Goal: Task Accomplishment & Management: Manage account settings

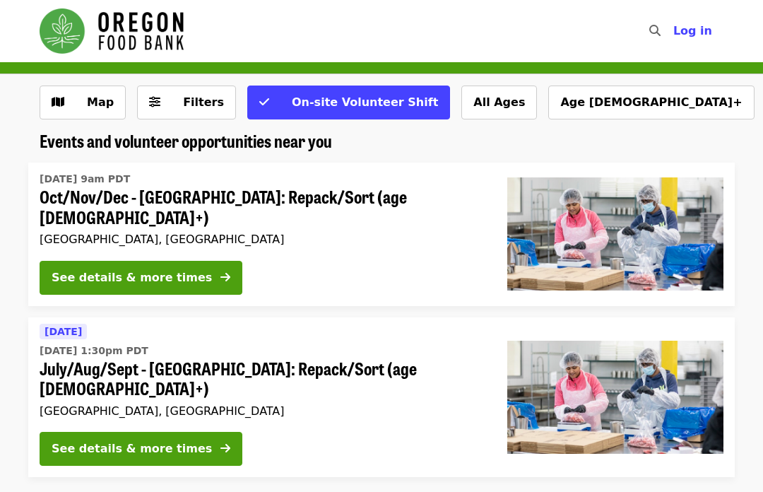
click at [99, 269] on div "See details & more times" at bounding box center [132, 277] width 160 height 17
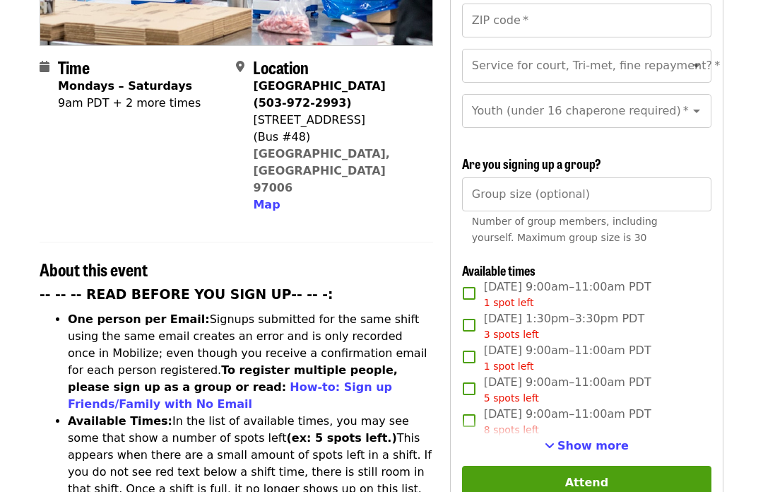
scroll to position [319, 0]
click at [592, 439] on span "Show more" at bounding box center [593, 445] width 71 height 13
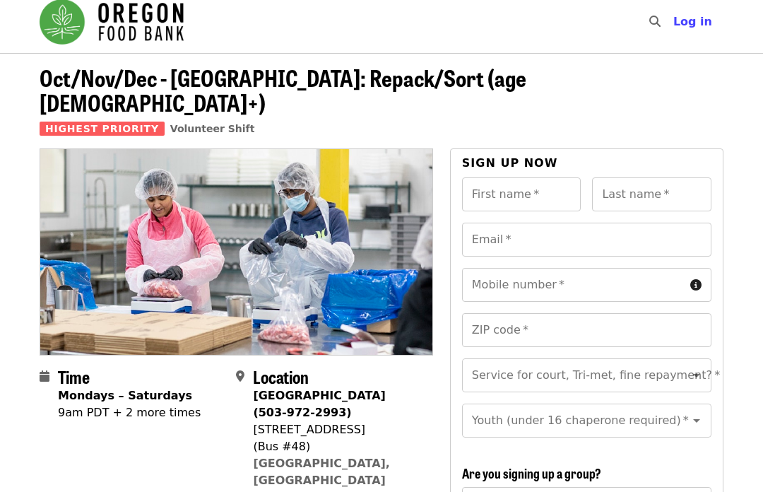
scroll to position [0, 0]
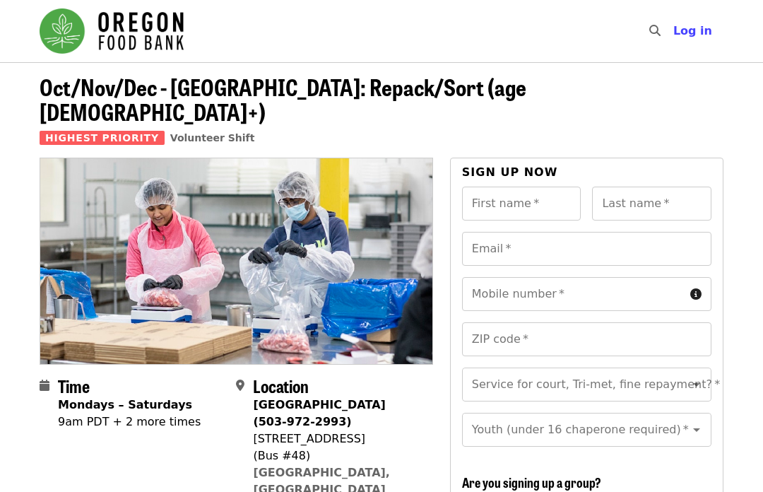
click at [691, 32] on span "Log in" at bounding box center [693, 30] width 39 height 13
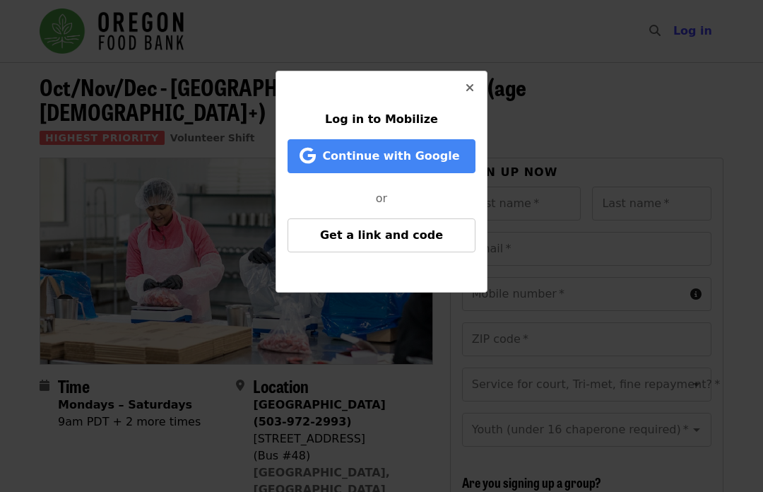
click at [415, 114] on span "Log in to Mobilize" at bounding box center [381, 118] width 113 height 13
click at [388, 236] on span "Get a link and code" at bounding box center [381, 234] width 123 height 13
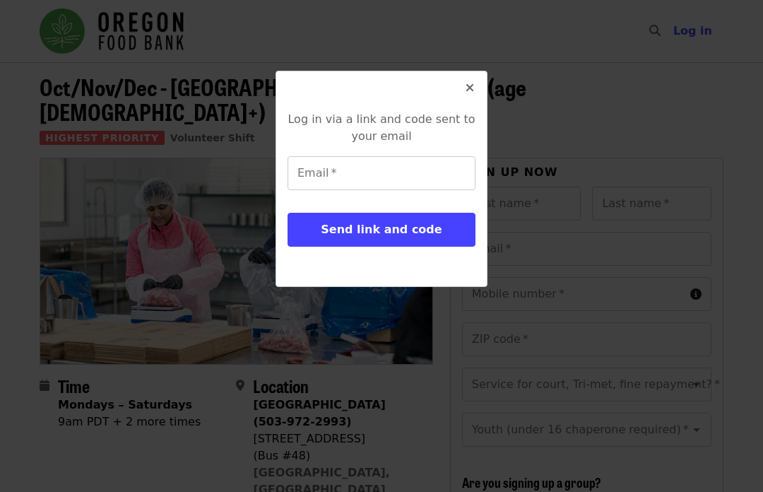
click at [352, 173] on input "Email   *" at bounding box center [382, 173] width 188 height 34
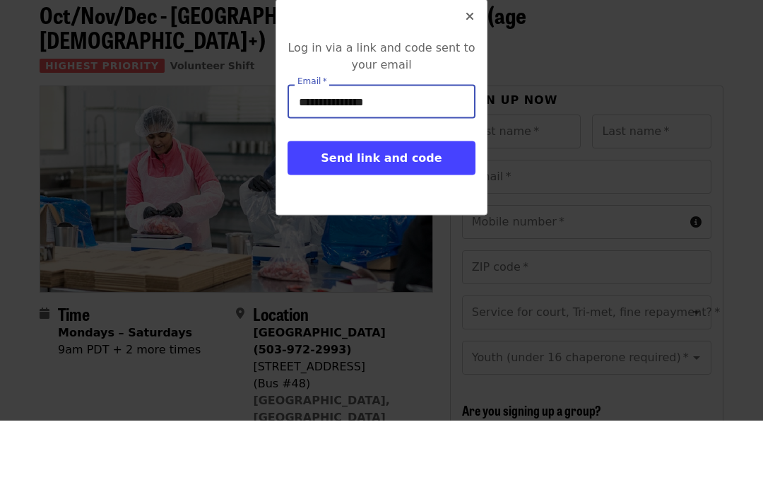
type input "**********"
click at [440, 213] on button "Send link and code" at bounding box center [382, 230] width 188 height 34
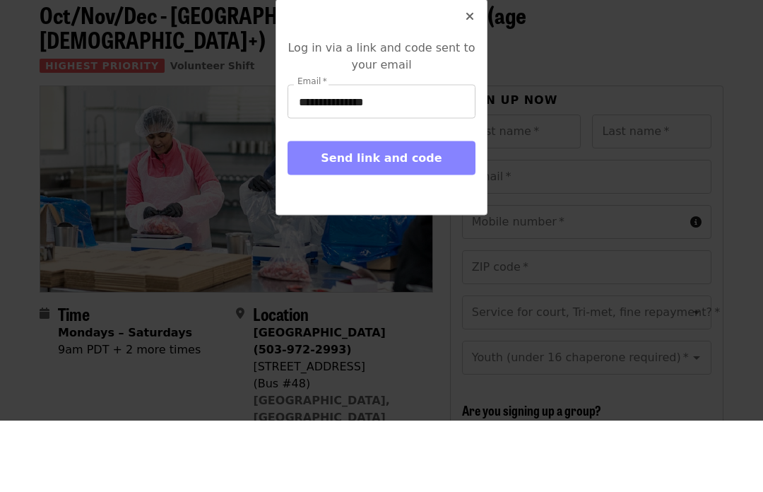
scroll to position [72, 0]
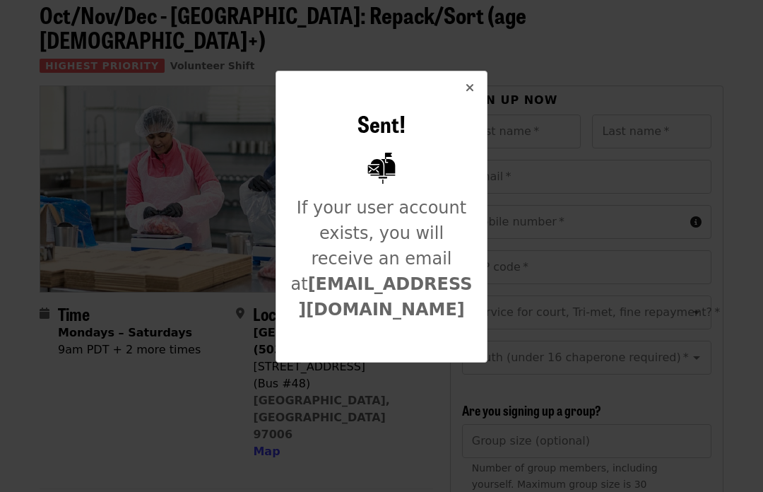
click at [472, 85] on icon "times icon" at bounding box center [470, 87] width 8 height 13
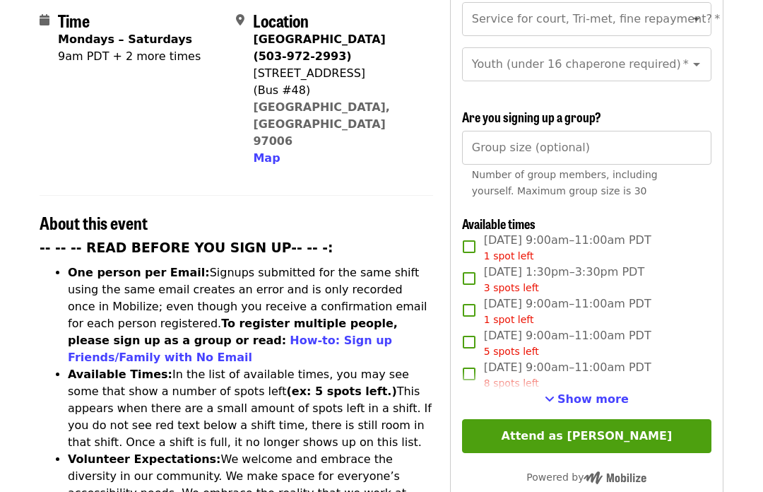
scroll to position [378, 0]
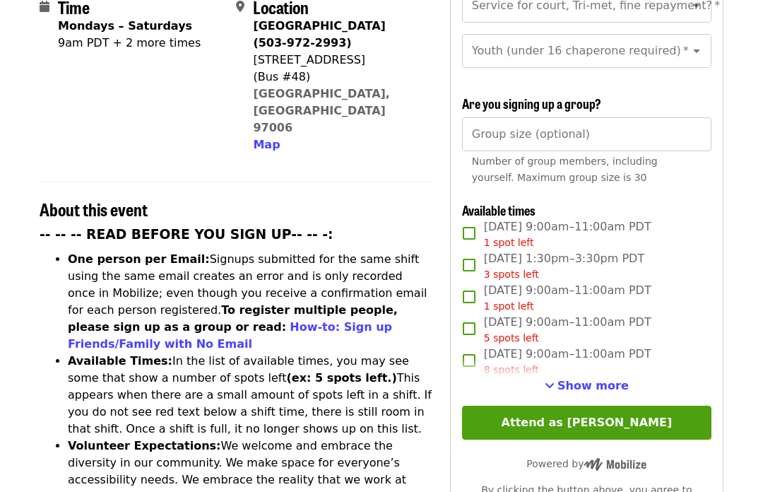
click at [597, 380] on span "Show more" at bounding box center [593, 386] width 71 height 13
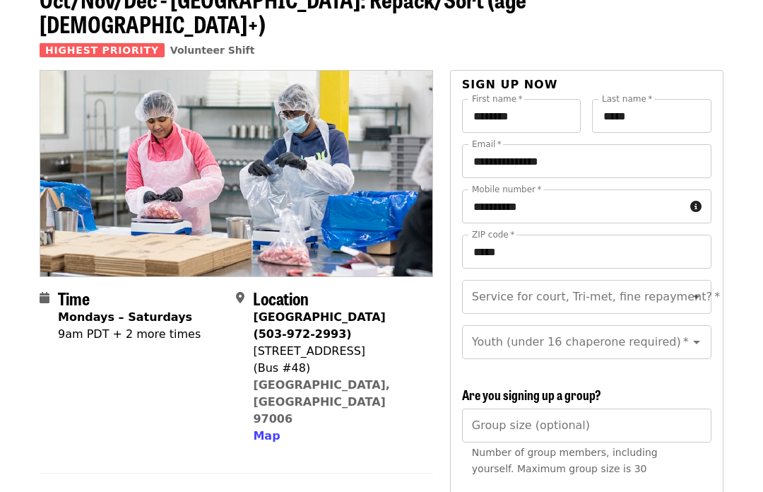
scroll to position [0, 0]
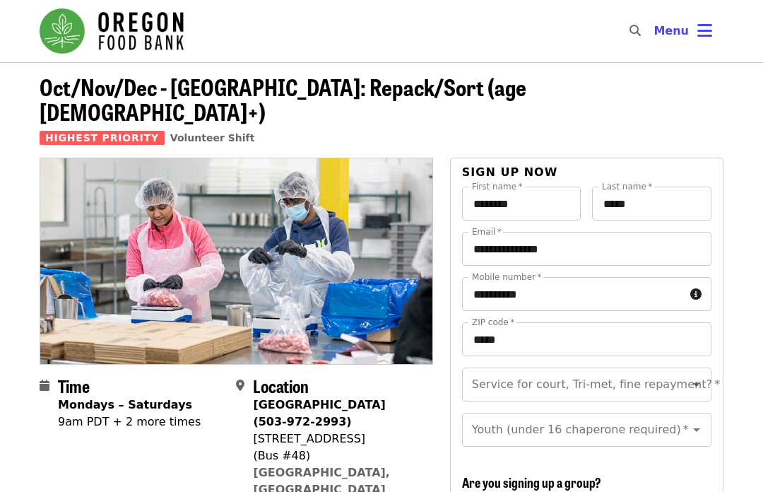
click at [704, 27] on icon "bars icon" at bounding box center [705, 31] width 15 height 21
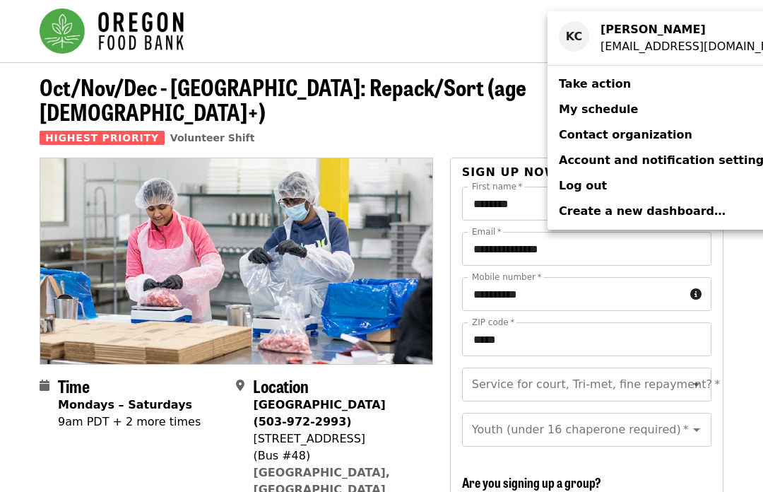
click at [607, 110] on span "My schedule" at bounding box center [598, 109] width 79 height 13
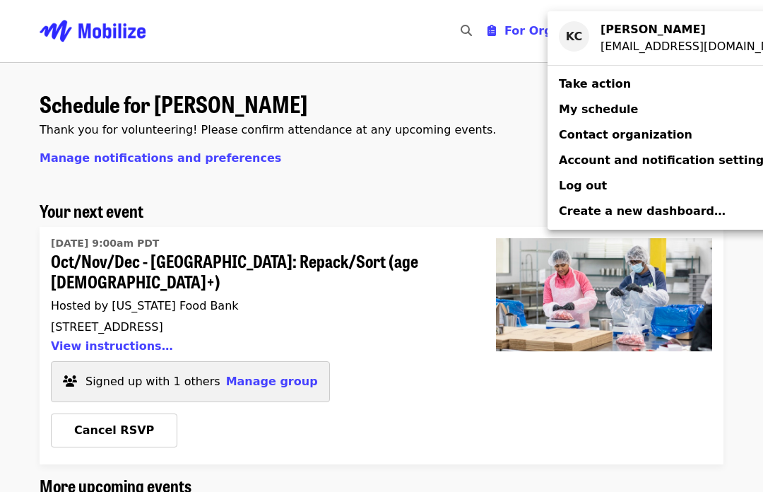
click at [138, 459] on div "Account menu" at bounding box center [381, 246] width 763 height 492
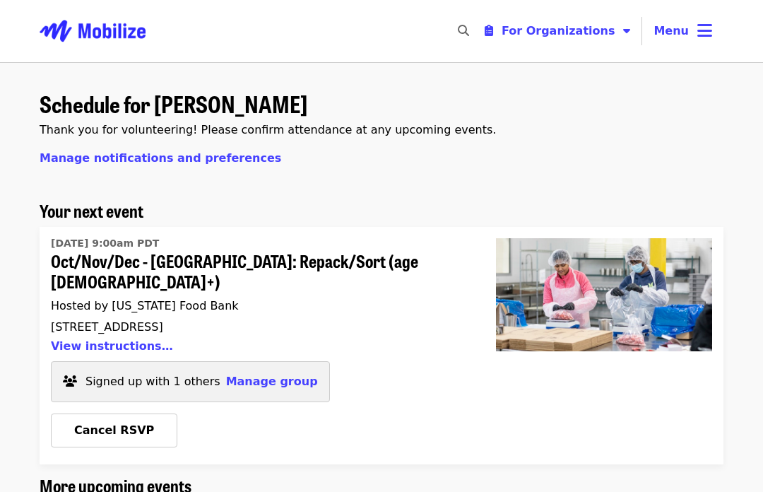
click at [285, 476] on h2 "More upcoming events" at bounding box center [382, 486] width 684 height 21
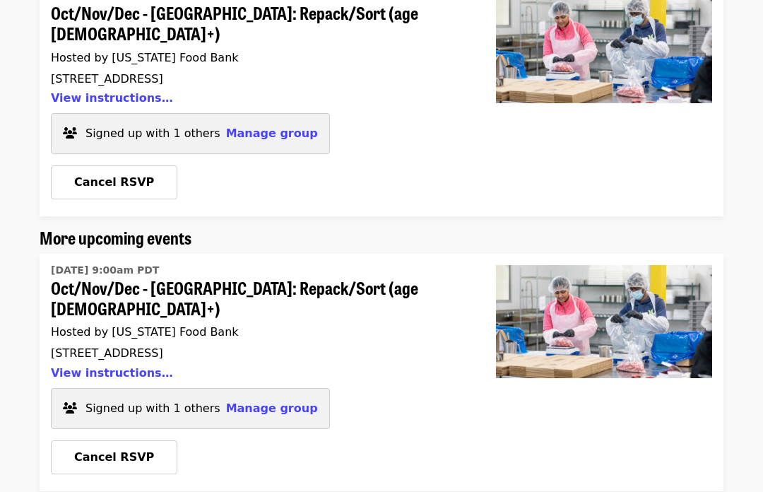
scroll to position [253, 0]
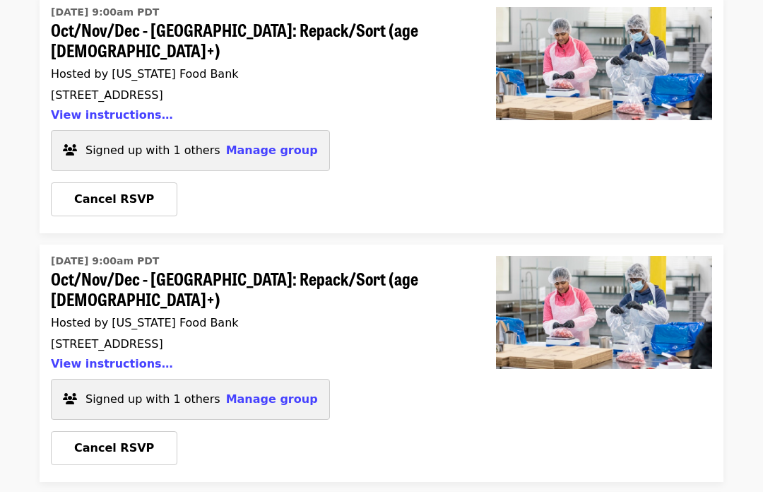
click at [113, 442] on span "Cancel RSVP" at bounding box center [114, 448] width 80 height 13
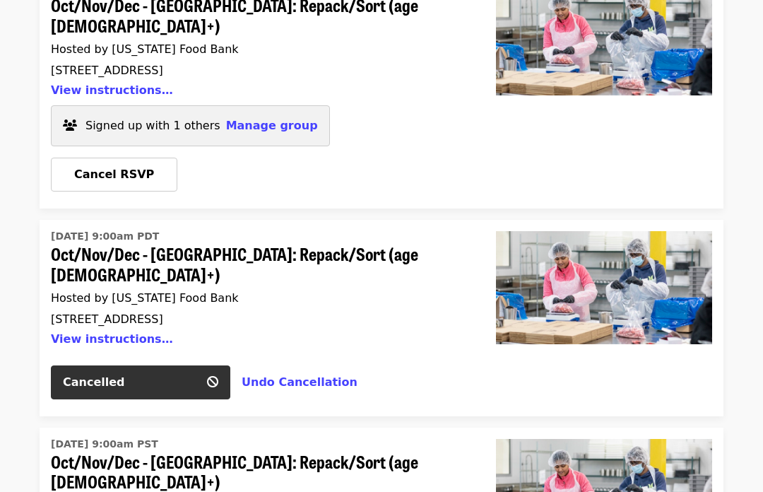
scroll to position [530, 0]
click at [94, 333] on button "View instructions…" at bounding box center [112, 339] width 122 height 13
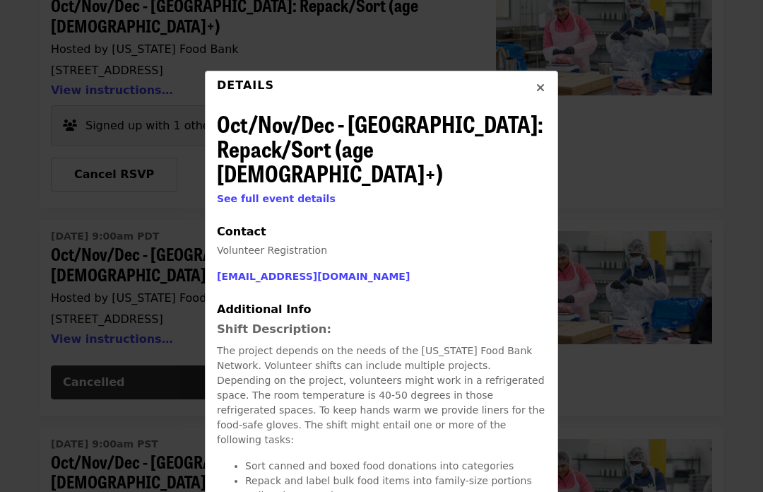
scroll to position [0, 0]
click at [543, 77] on button "Close" at bounding box center [541, 88] width 34 height 34
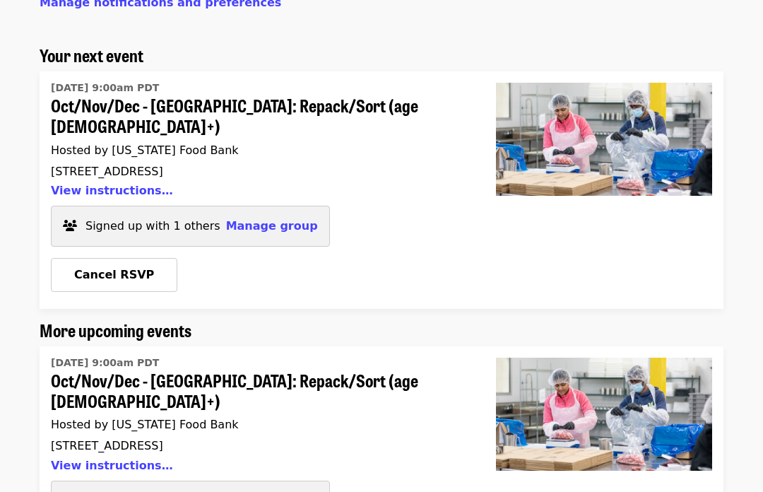
scroll to position [155, 0]
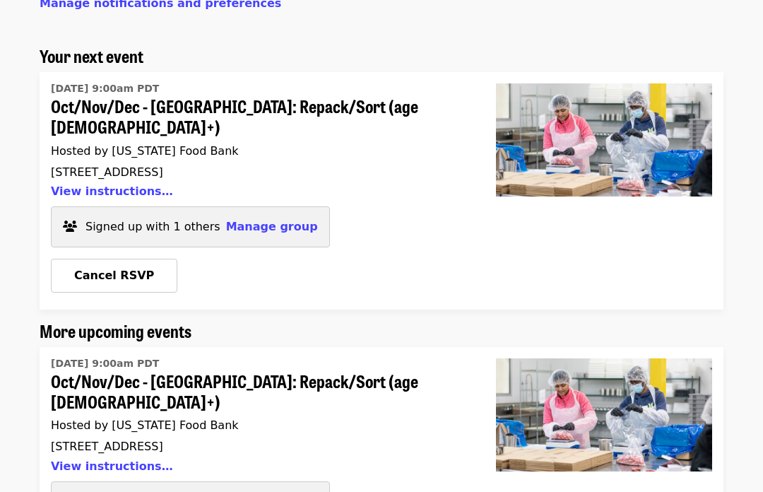
click at [257, 218] on button "Manage group" at bounding box center [272, 226] width 92 height 17
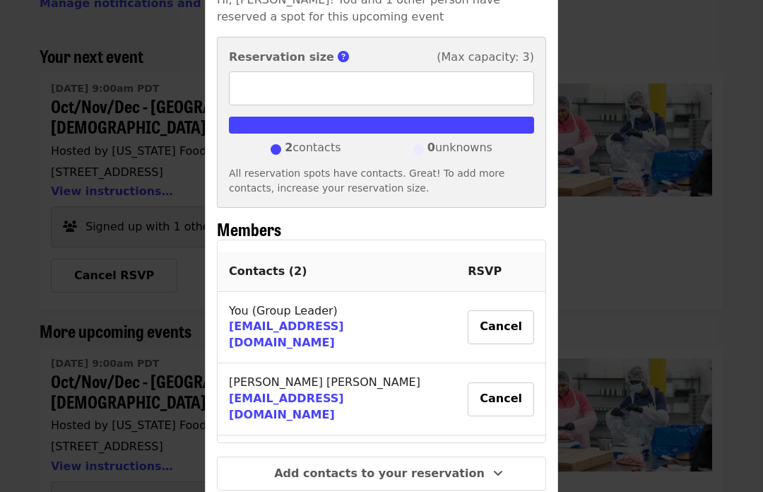
scroll to position [195, 0]
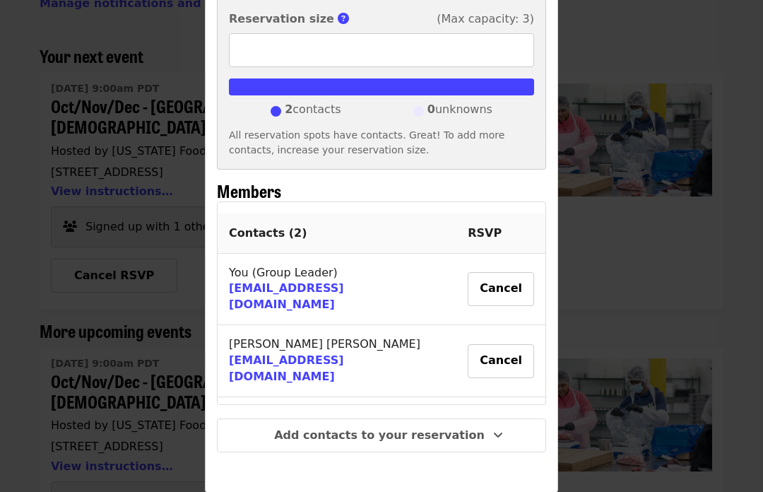
click at [474, 274] on button "Cancel" at bounding box center [501, 289] width 66 height 34
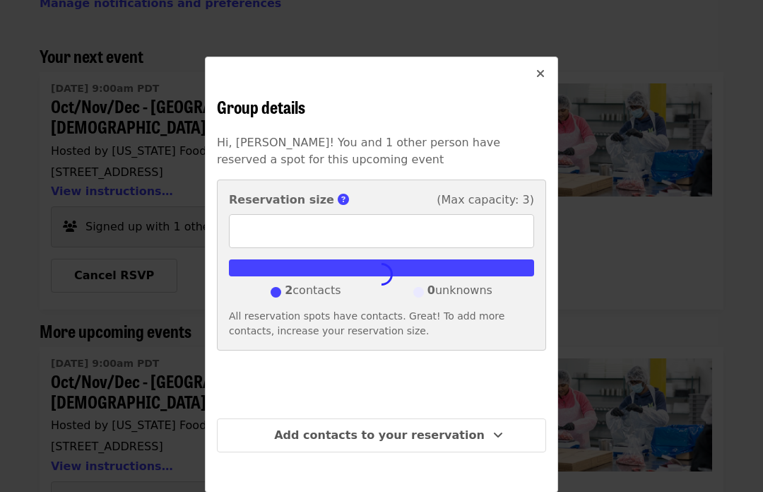
type input "*"
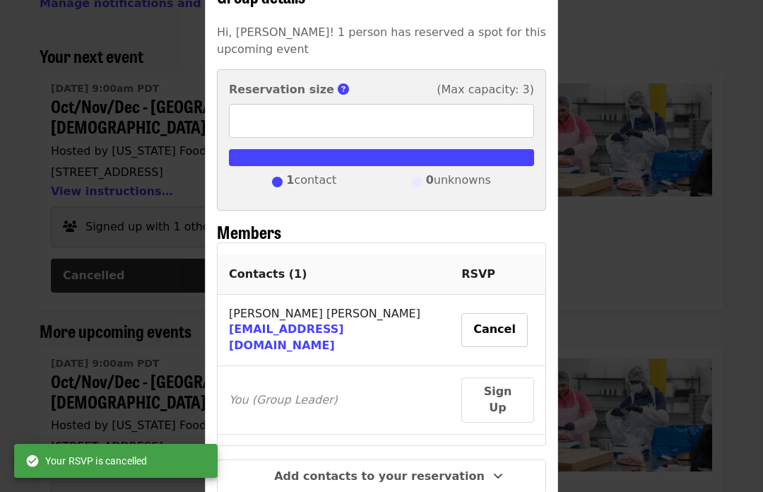
scroll to position [165, 0]
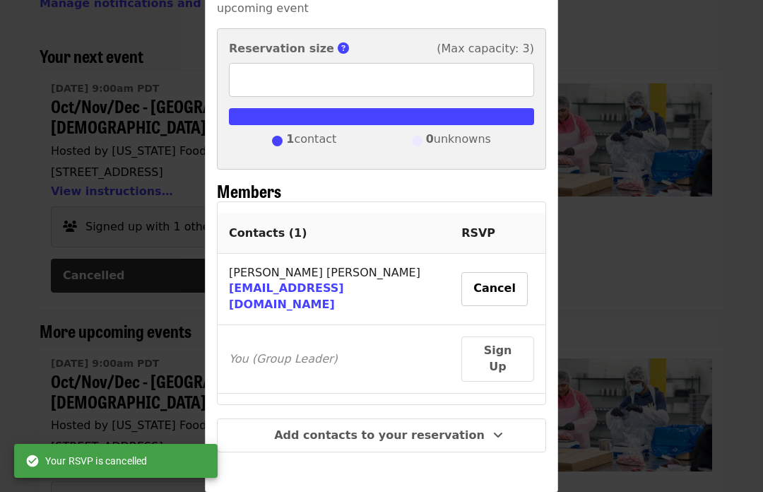
click at [470, 278] on button "Cancel" at bounding box center [495, 289] width 66 height 34
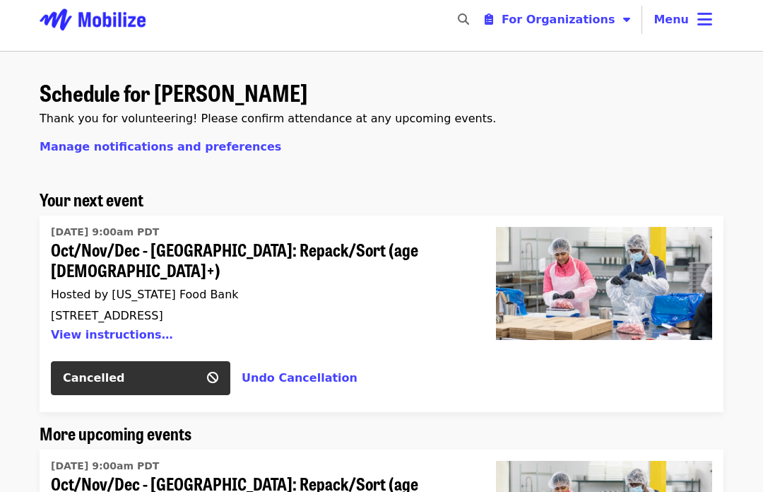
scroll to position [0, 0]
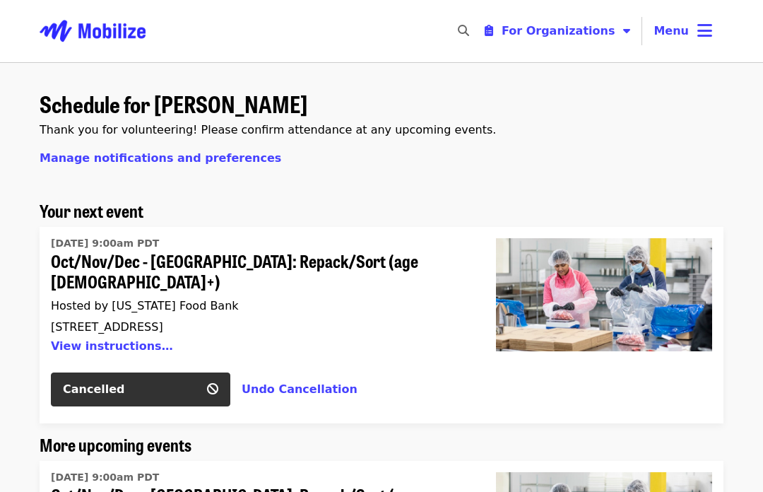
click at [715, 30] on button "Menu" at bounding box center [683, 31] width 81 height 34
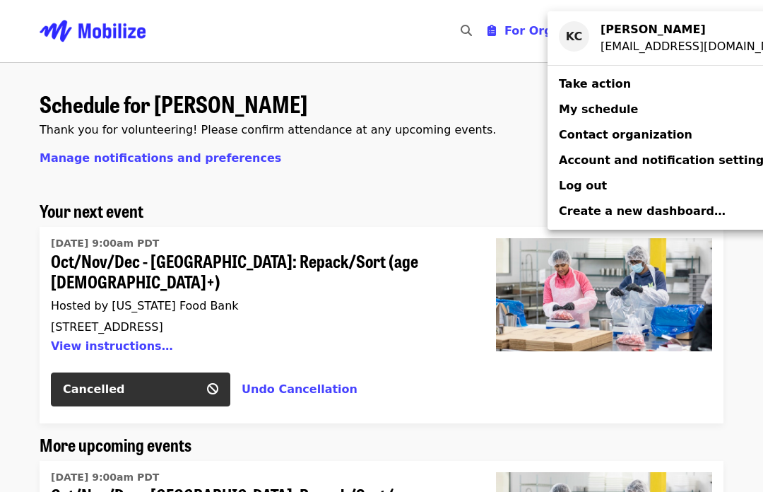
click at [580, 187] on span "Log out" at bounding box center [583, 185] width 48 height 13
